Goal: Communication & Community: Answer question/provide support

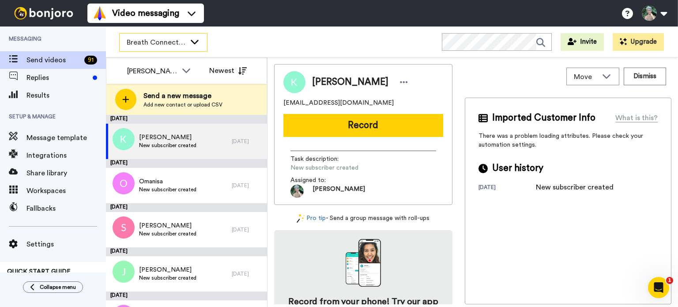
click at [194, 44] on icon at bounding box center [194, 41] width 11 height 9
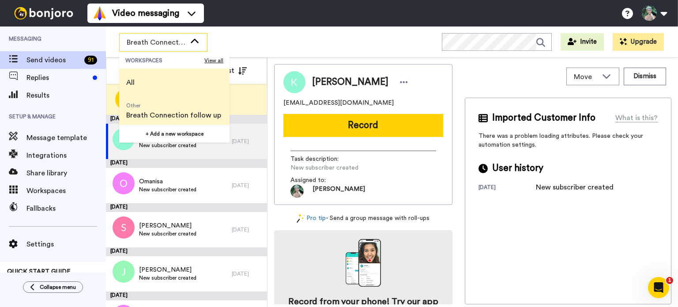
click at [137, 86] on span "All" at bounding box center [130, 82] width 22 height 28
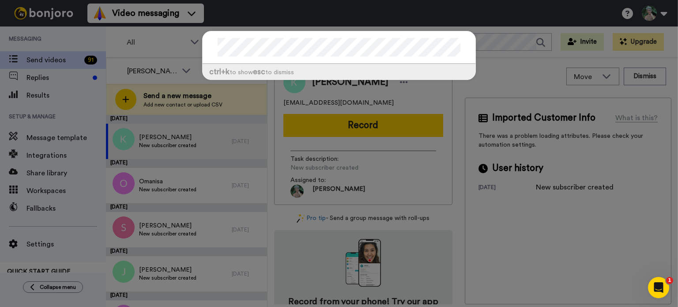
click at [144, 69] on div "ctrl +k to show esc to dismiss" at bounding box center [339, 153] width 678 height 307
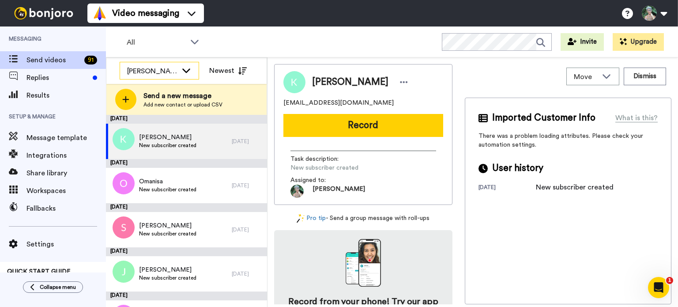
click at [149, 69] on div "[PERSON_NAME]" at bounding box center [152, 71] width 50 height 11
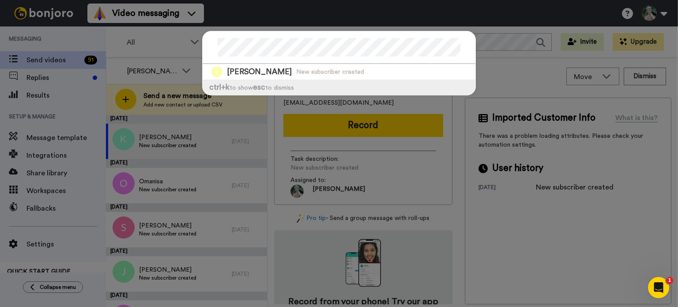
click at [528, 83] on div "Linda New subscriber created ctrl +k to show esc to dismiss" at bounding box center [339, 153] width 678 height 307
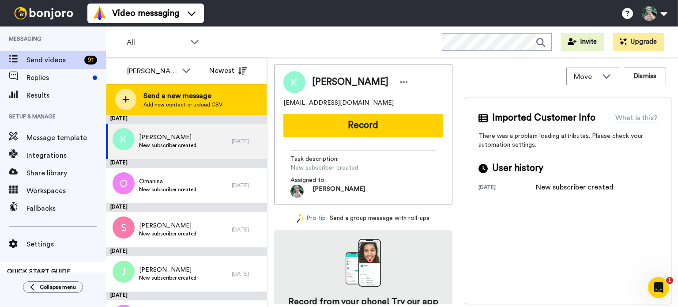
click at [127, 101] on icon at bounding box center [125, 99] width 7 height 8
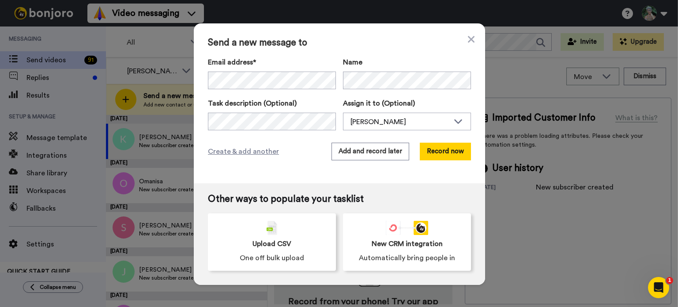
click at [292, 181] on div "Send a new message to Email address* Linda <linda@lovlali.com> Name Task descri…" at bounding box center [339, 103] width 291 height 160
click at [450, 156] on button "Record now" at bounding box center [444, 151] width 51 height 18
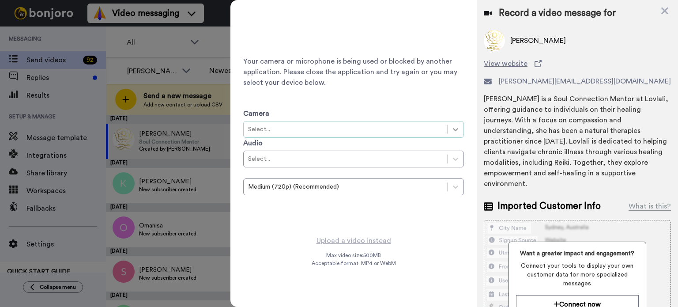
click at [454, 129] on icon at bounding box center [455, 129] width 5 height 3
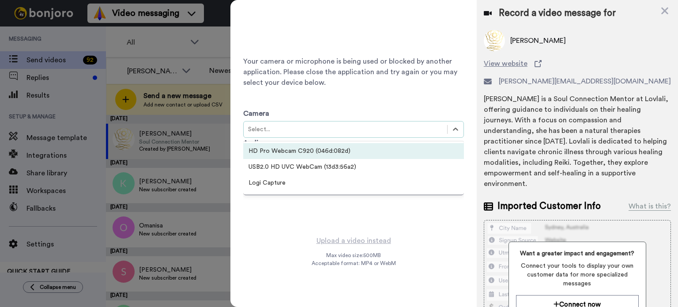
click at [292, 155] on div "HD Pro Webcam C920 (046d:082d)" at bounding box center [353, 151] width 221 height 16
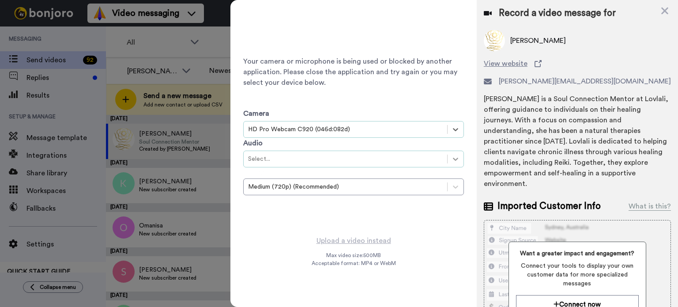
click at [455, 158] on icon at bounding box center [455, 158] width 9 height 9
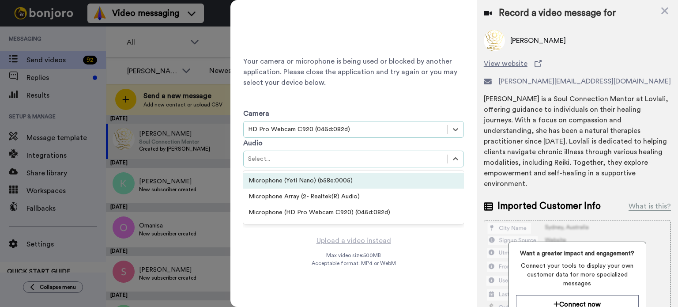
click at [388, 180] on div "Microphone (Yeti Nano) (b58e:0005)" at bounding box center [353, 180] width 221 height 16
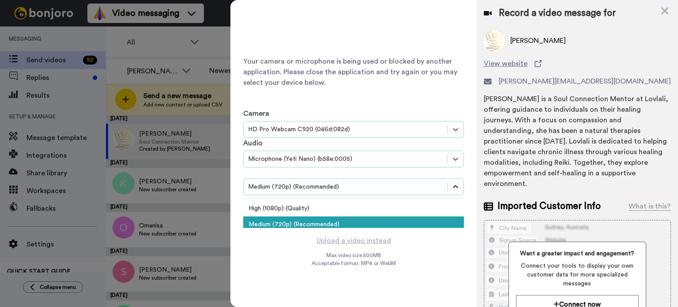
click at [459, 184] on icon at bounding box center [455, 186] width 9 height 9
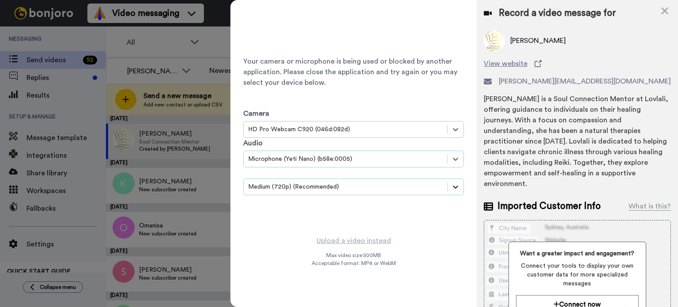
click at [459, 184] on icon at bounding box center [455, 186] width 9 height 9
click at [662, 9] on icon at bounding box center [664, 10] width 7 height 7
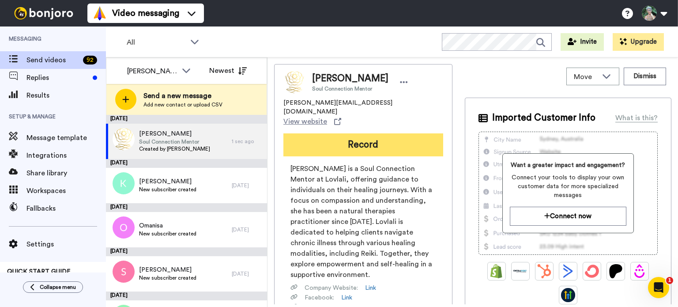
click at [380, 133] on button "Record" at bounding box center [363, 144] width 160 height 23
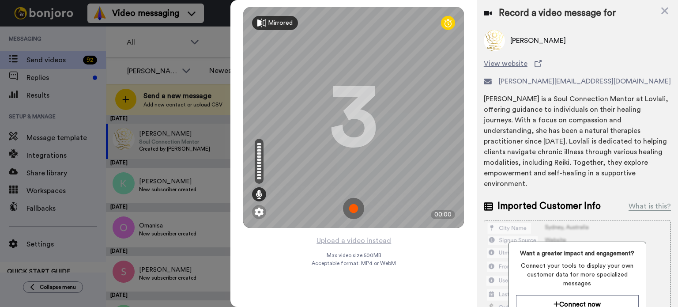
click at [269, 23] on div "Mirrored" at bounding box center [280, 23] width 25 height 9
click at [269, 23] on div "Mirror" at bounding box center [277, 23] width 18 height 9
click at [447, 21] on icon at bounding box center [447, 23] width 7 height 9
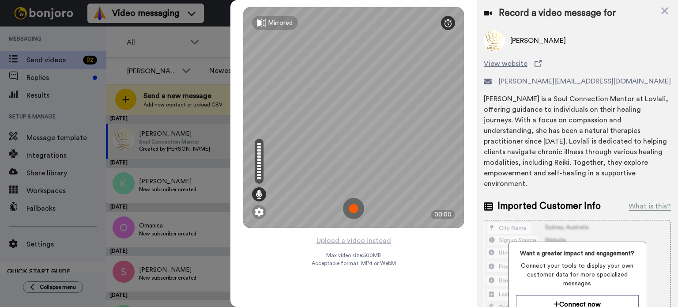
click at [451, 23] on icon at bounding box center [447, 23] width 7 height 9
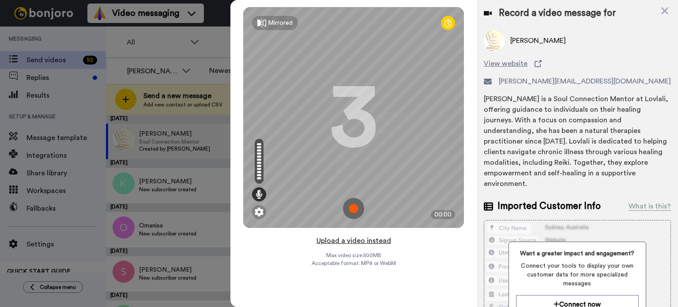
click at [336, 241] on button "Upload a video instead" at bounding box center [354, 240] width 80 height 11
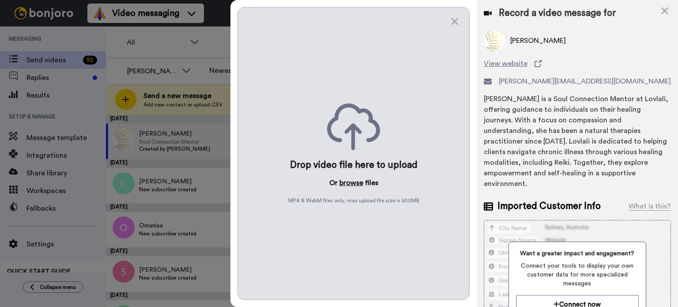
click at [346, 181] on button "browse" at bounding box center [351, 182] width 24 height 11
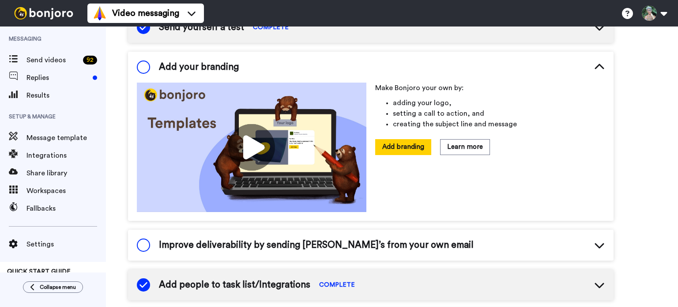
scroll to position [106, 0]
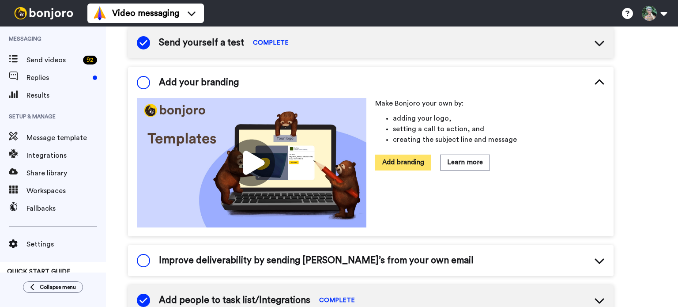
click at [404, 163] on button "Add branding" at bounding box center [403, 161] width 56 height 15
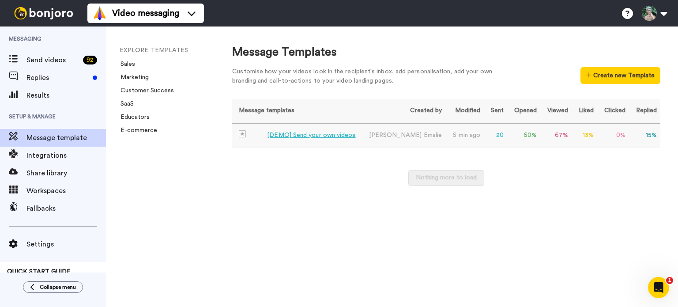
click at [322, 138] on div "[DEMO] Send your own videos" at bounding box center [311, 135] width 88 height 9
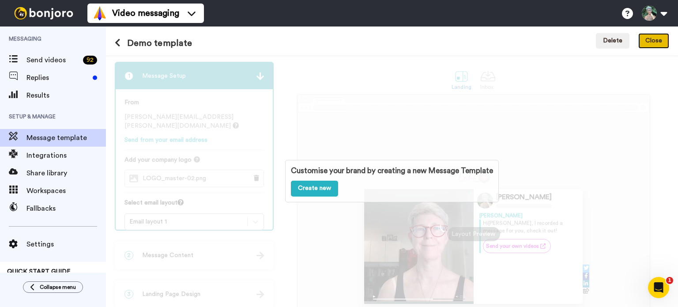
click at [654, 38] on button "Close" at bounding box center [653, 41] width 31 height 16
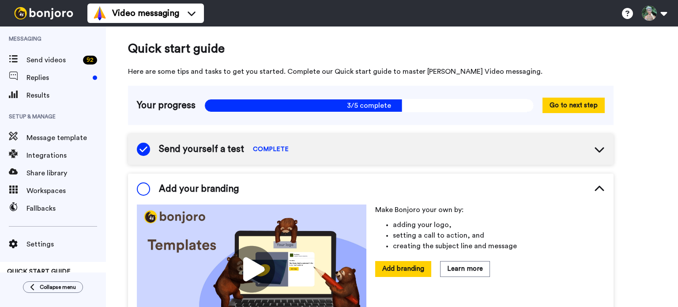
scroll to position [91, 0]
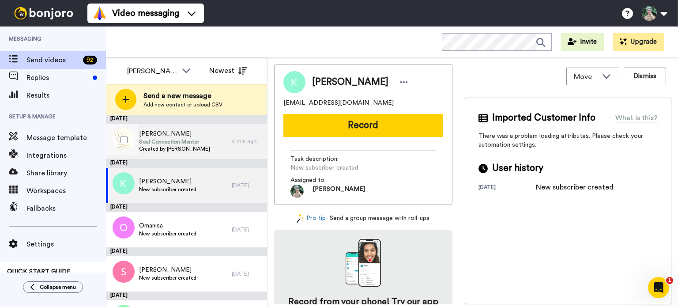
click at [143, 139] on span "Soul Connection Mentor" at bounding box center [174, 141] width 71 height 7
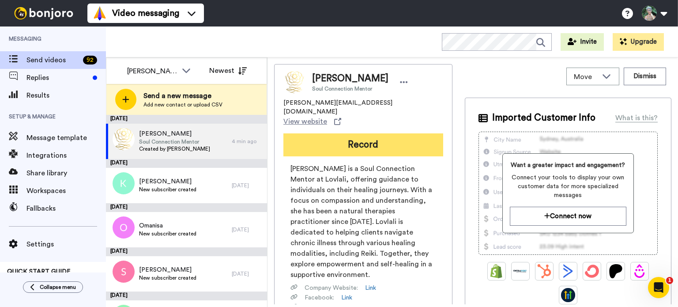
click at [383, 133] on button "Record" at bounding box center [363, 144] width 160 height 23
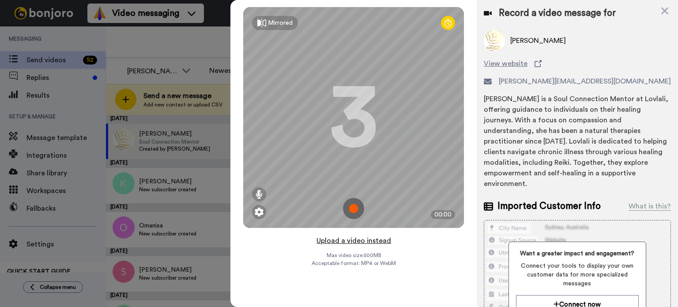
click at [344, 241] on button "Upload a video instead" at bounding box center [354, 240] width 80 height 11
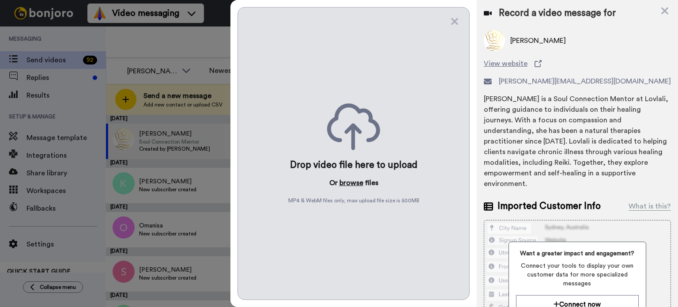
click at [350, 183] on button "browse" at bounding box center [351, 182] width 24 height 11
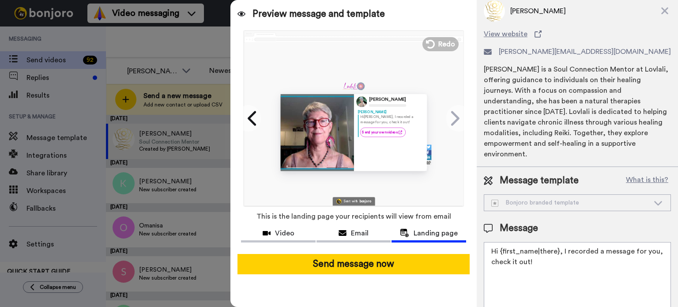
scroll to position [44, 0]
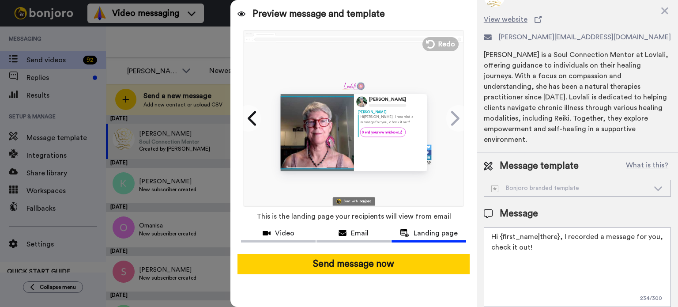
click at [558, 236] on textarea "Hi {first_name|there}, I recorded a message for you, check it out!" at bounding box center [576, 266] width 187 height 79
drag, startPoint x: 557, startPoint y: 235, endPoint x: 569, endPoint y: 248, distance: 17.8
click at [569, 248] on textarea "Hi {first_name|there} I recorded a message for you, check it out!" at bounding box center [576, 266] width 187 height 79
paste textarea "I’m curious about your Reiki connection. I made this quick video for you. When …"
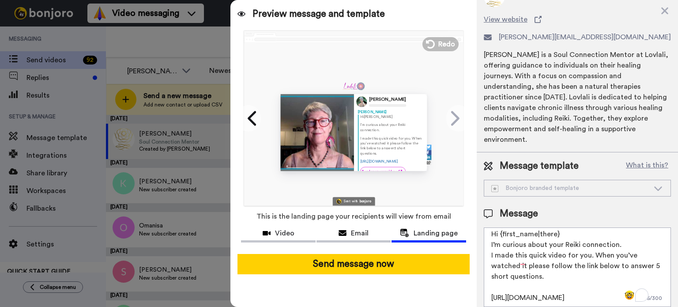
scroll to position [0, 0]
click at [623, 245] on textarea "Hi {first_name|there} I’m curious about your Reiki connection. I made this quic…" at bounding box center [576, 266] width 187 height 79
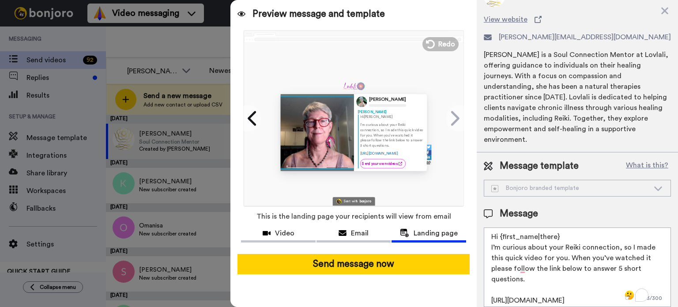
click at [588, 255] on textarea "Hi {first_name|there} I’m curious about your Reiki connection, so I made this q…" at bounding box center [576, 266] width 187 height 79
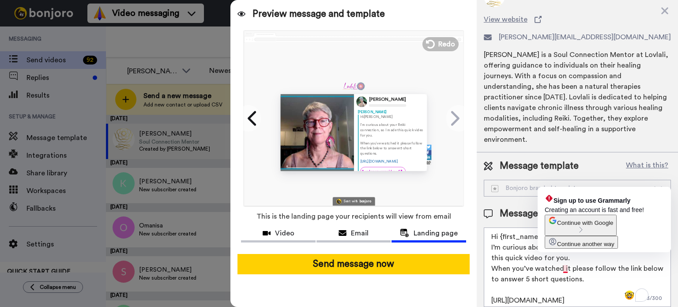
click at [566, 267] on textarea "Hi {first_name|there} I’m curious about your Reiki connection, so I made this q…" at bounding box center [576, 266] width 187 height 79
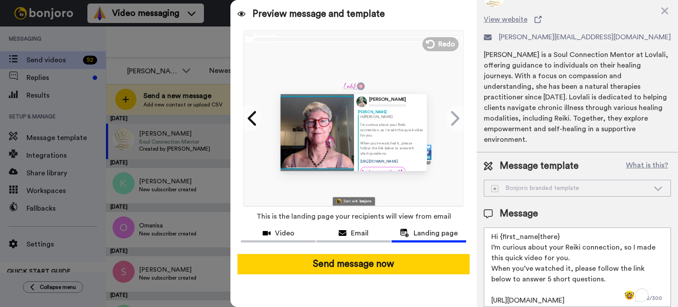
scroll to position [19, 0]
type textarea "Hi {first_name|there} I’m curious about your Reiki connection, so I made this q…"
click at [350, 233] on div "Email" at bounding box center [353, 233] width 75 height 11
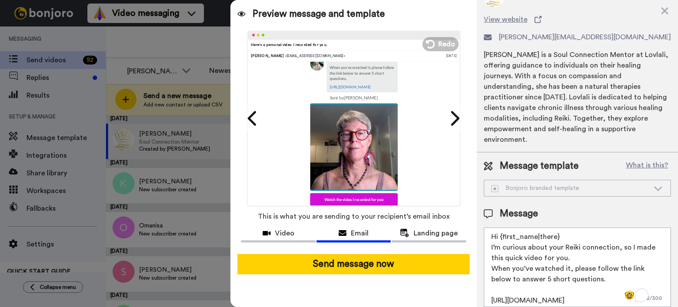
scroll to position [132, 0]
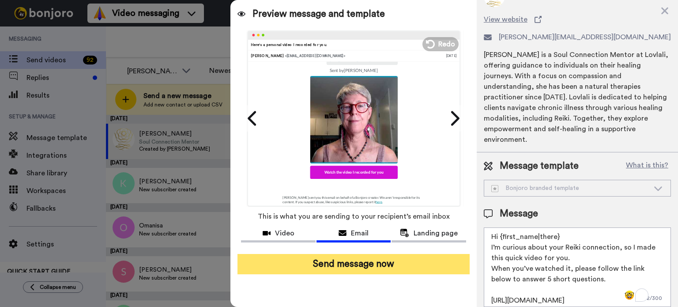
click at [363, 267] on button "Send message now" at bounding box center [353, 264] width 232 height 20
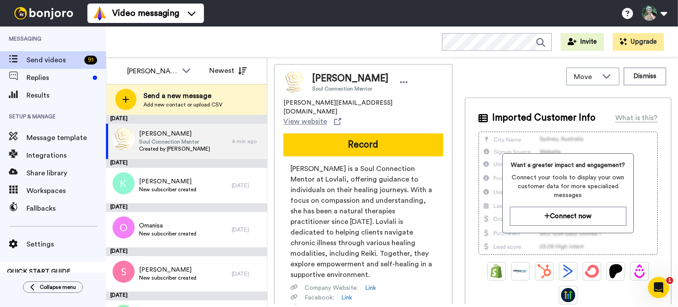
scroll to position [0, 0]
